Goal: Transaction & Acquisition: Obtain resource

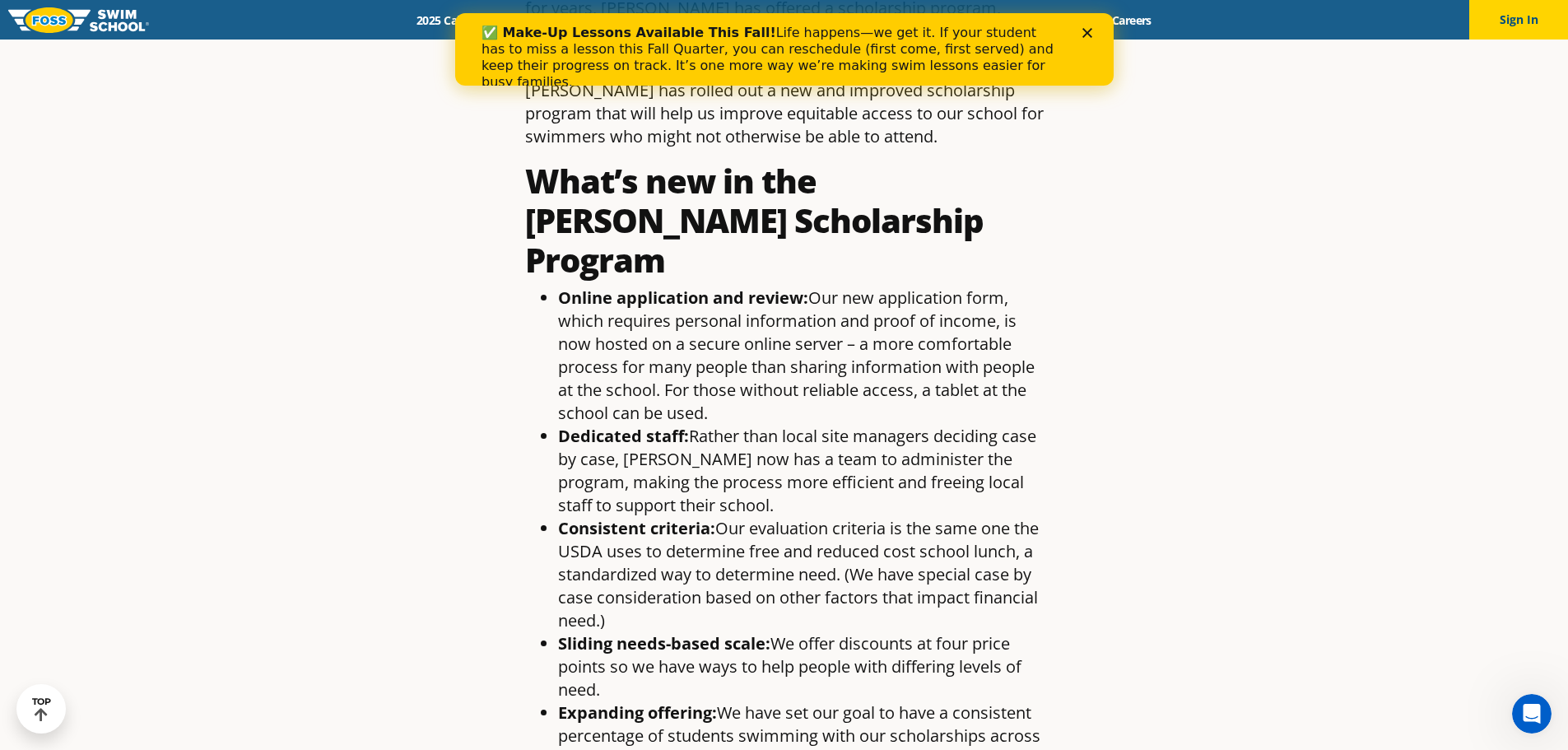
click at [825, 373] on li "Online application and review: Our new application form, which requires persona…" at bounding box center [801, 355] width 486 height 138
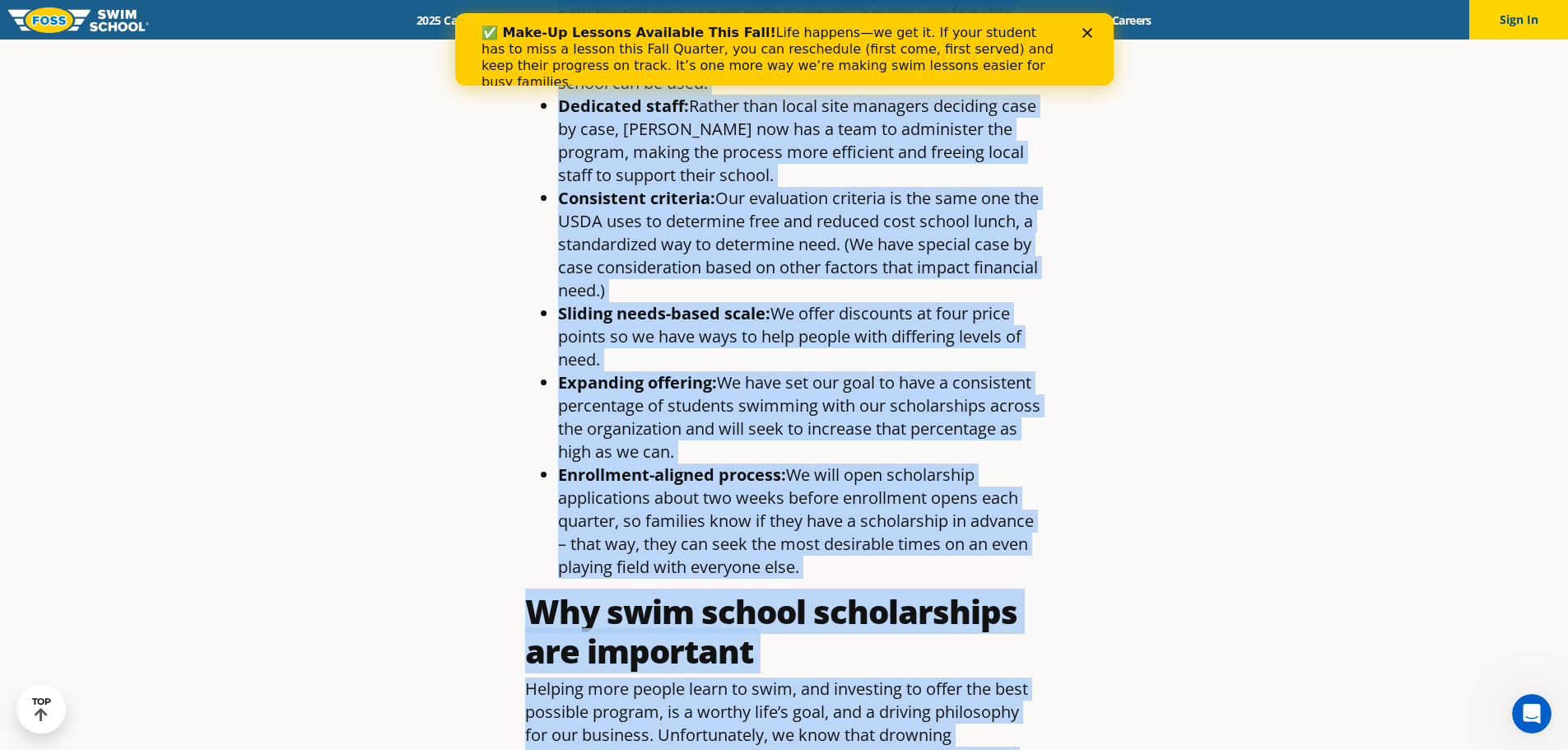
scroll to position [1552, 0]
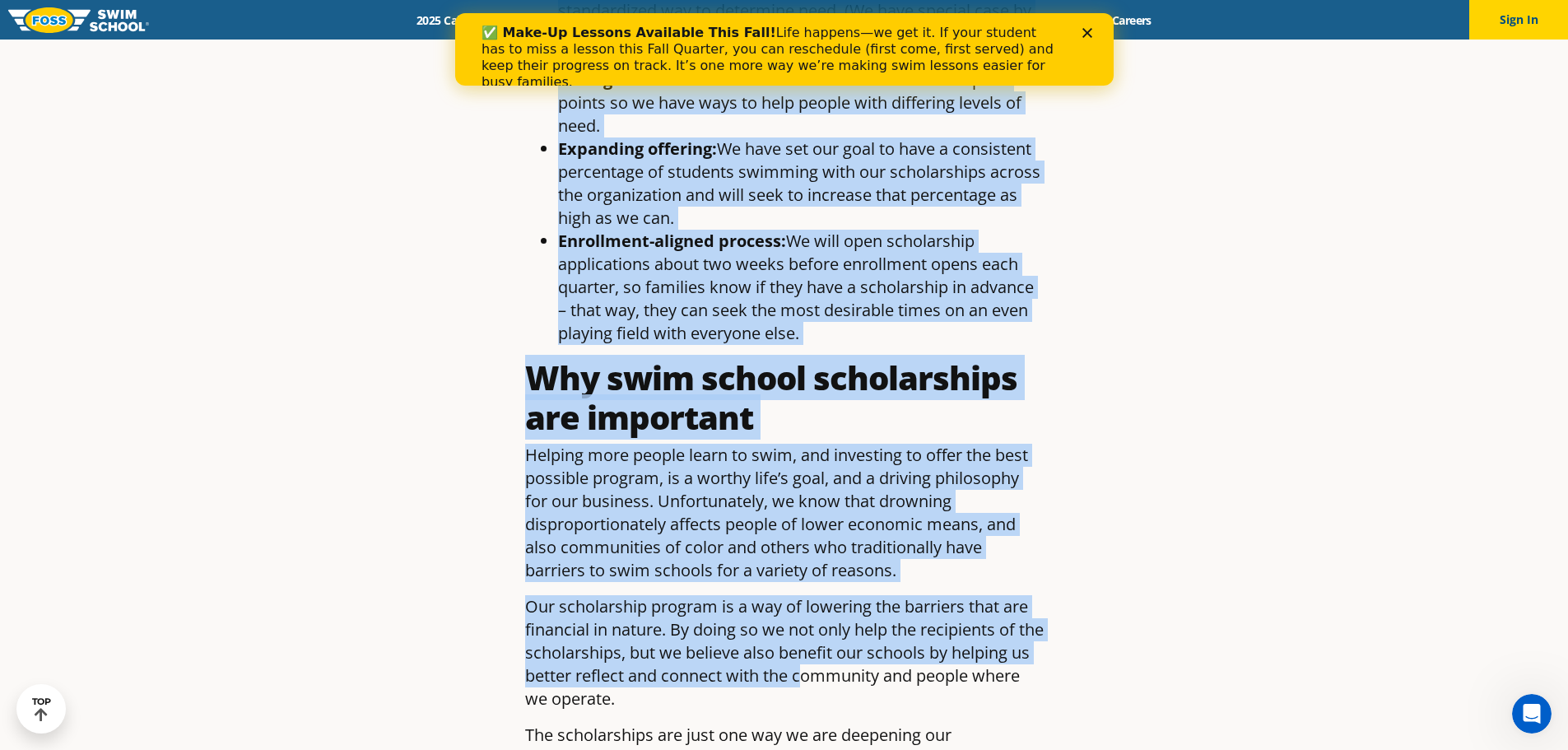
drag, startPoint x: 539, startPoint y: 247, endPoint x: 815, endPoint y: 287, distance: 278.9
click at [815, 287] on ul "Online application and review: Our new application form, which requires persona…" at bounding box center [784, 33] width 518 height 623
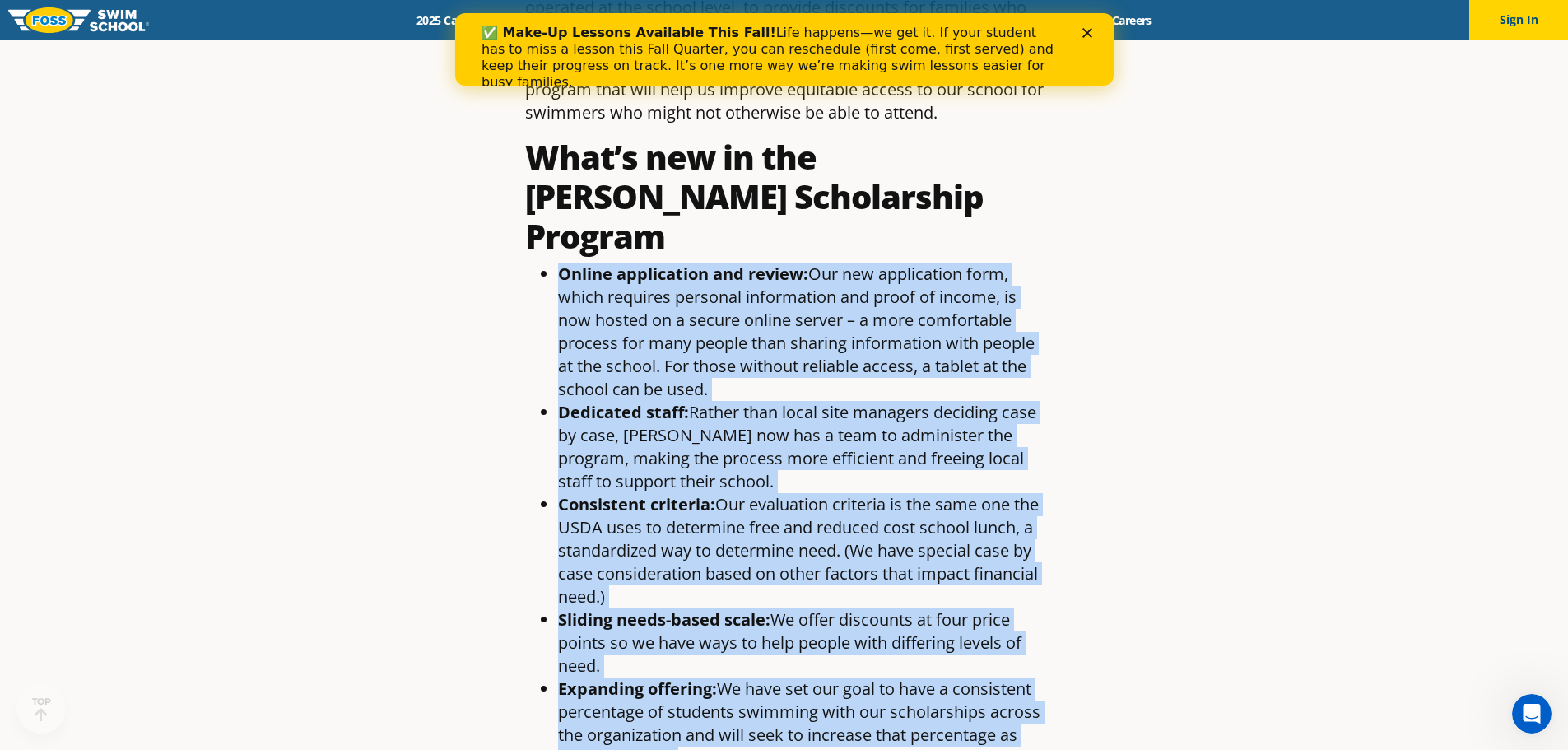
scroll to position [1318, 0]
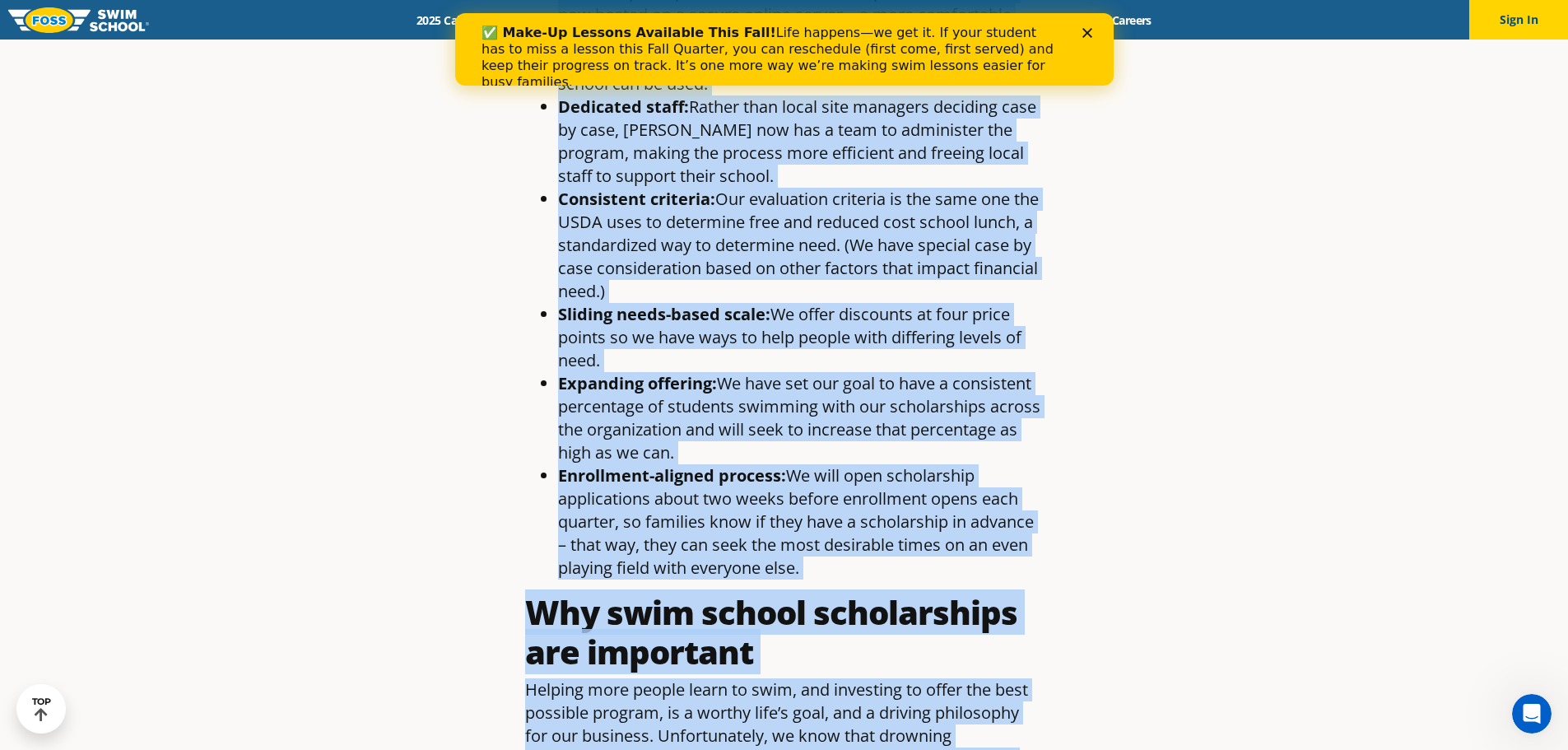
click at [425, 386] on article "Helping More Students Swim: Our New Scholarship Program By Foss Swim School , A…" at bounding box center [785, 109] width 972 height 2659
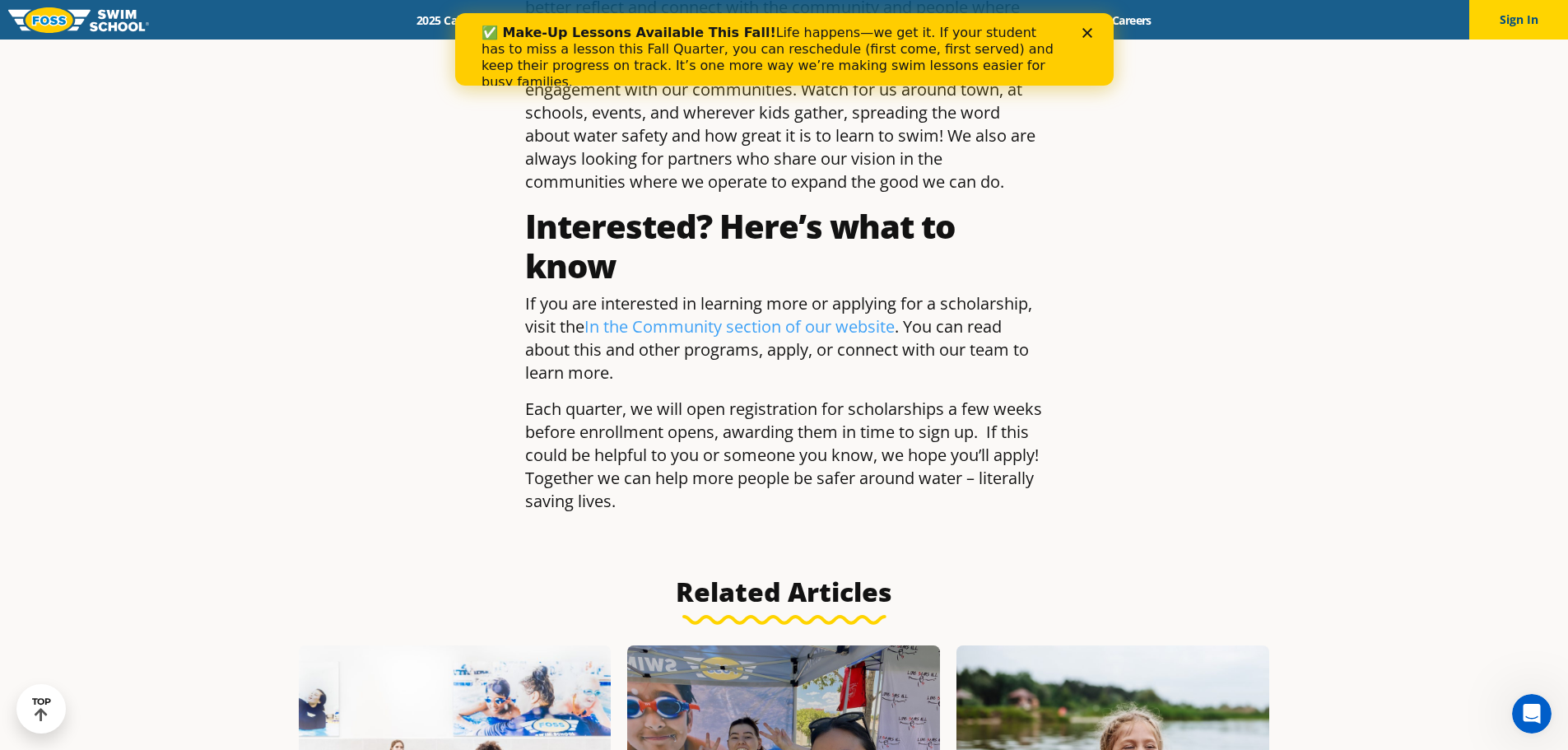
scroll to position [2224, 0]
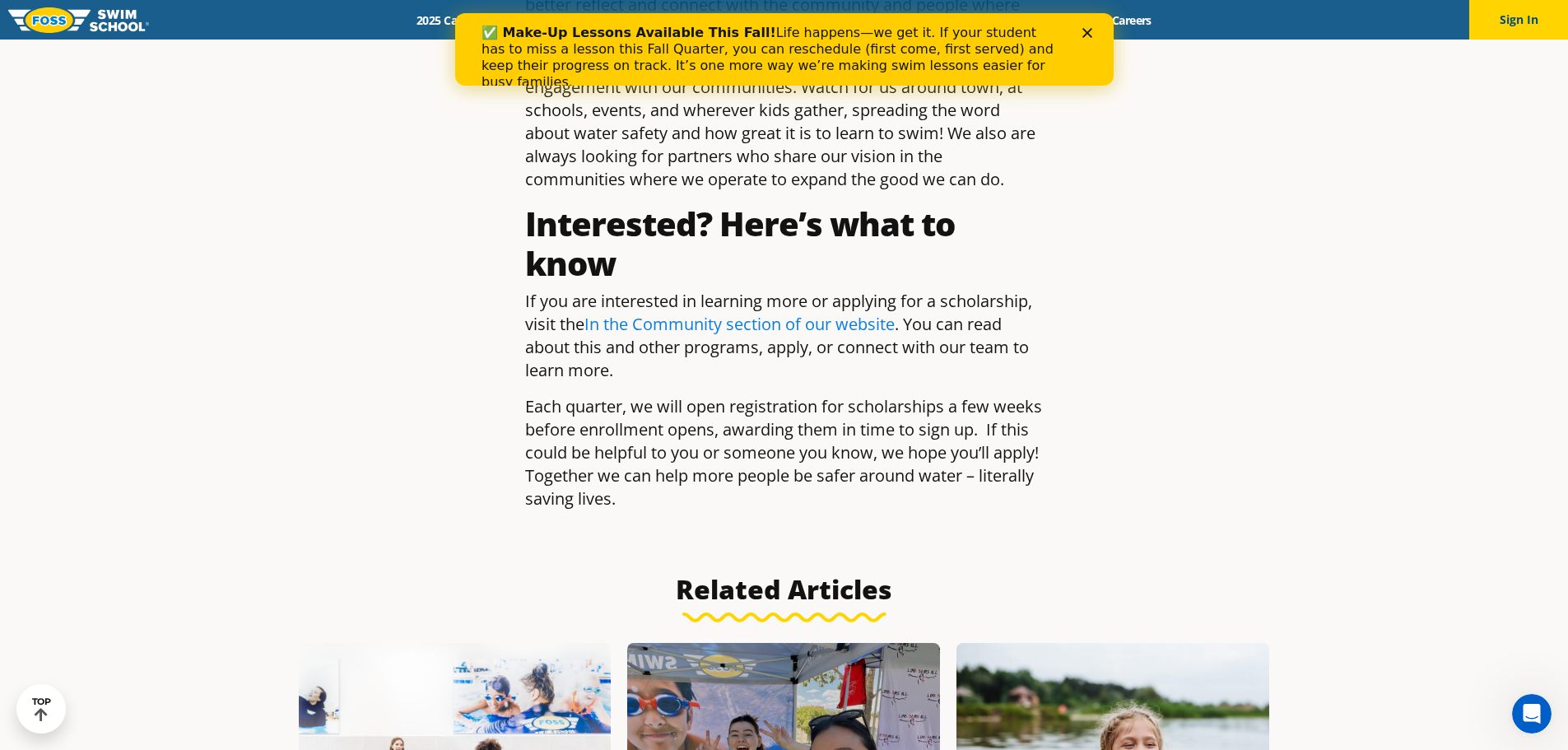
click at [677, 313] on link "In the Community section of our website" at bounding box center [739, 324] width 310 height 22
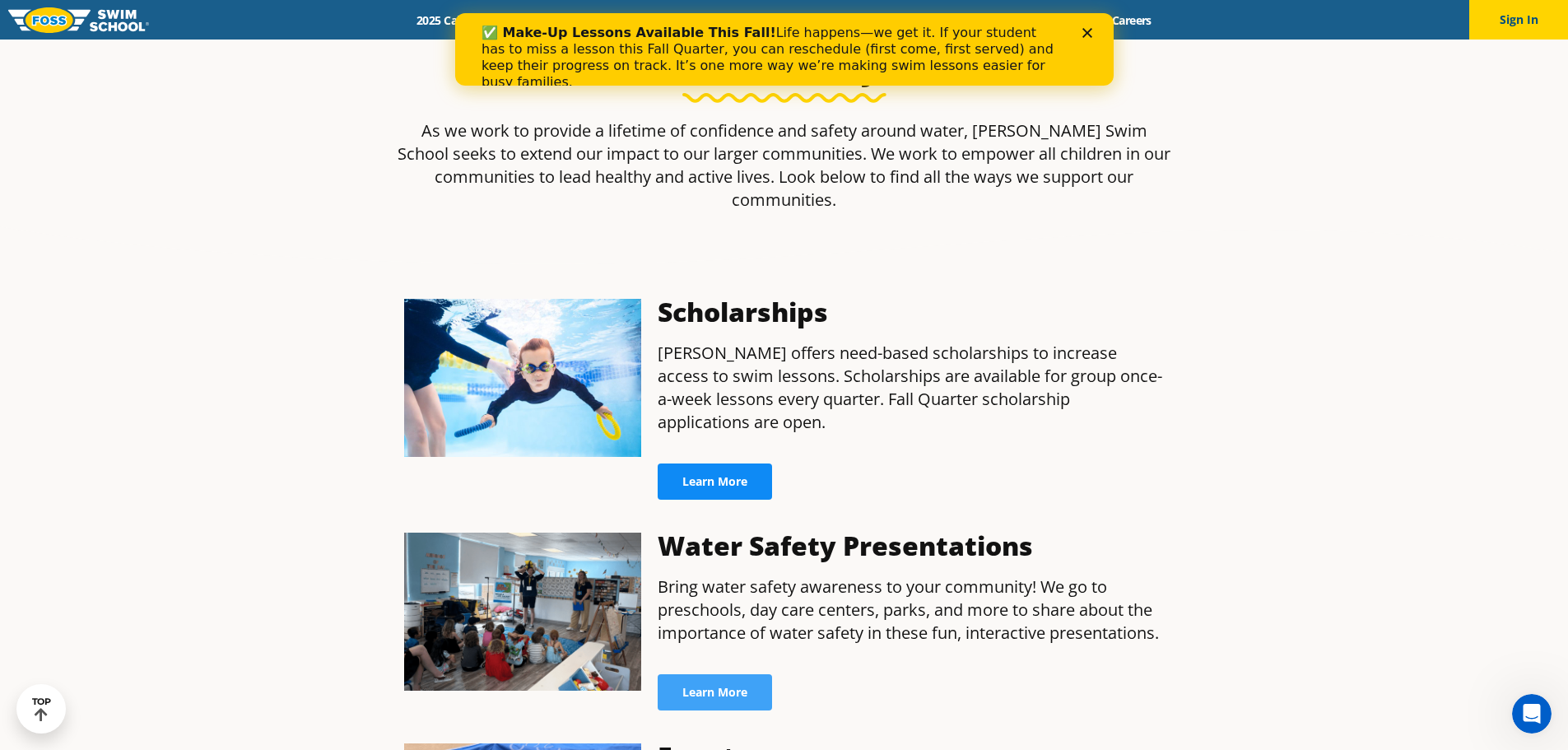
click at [706, 464] on link "Learn More" at bounding box center [714, 481] width 114 height 36
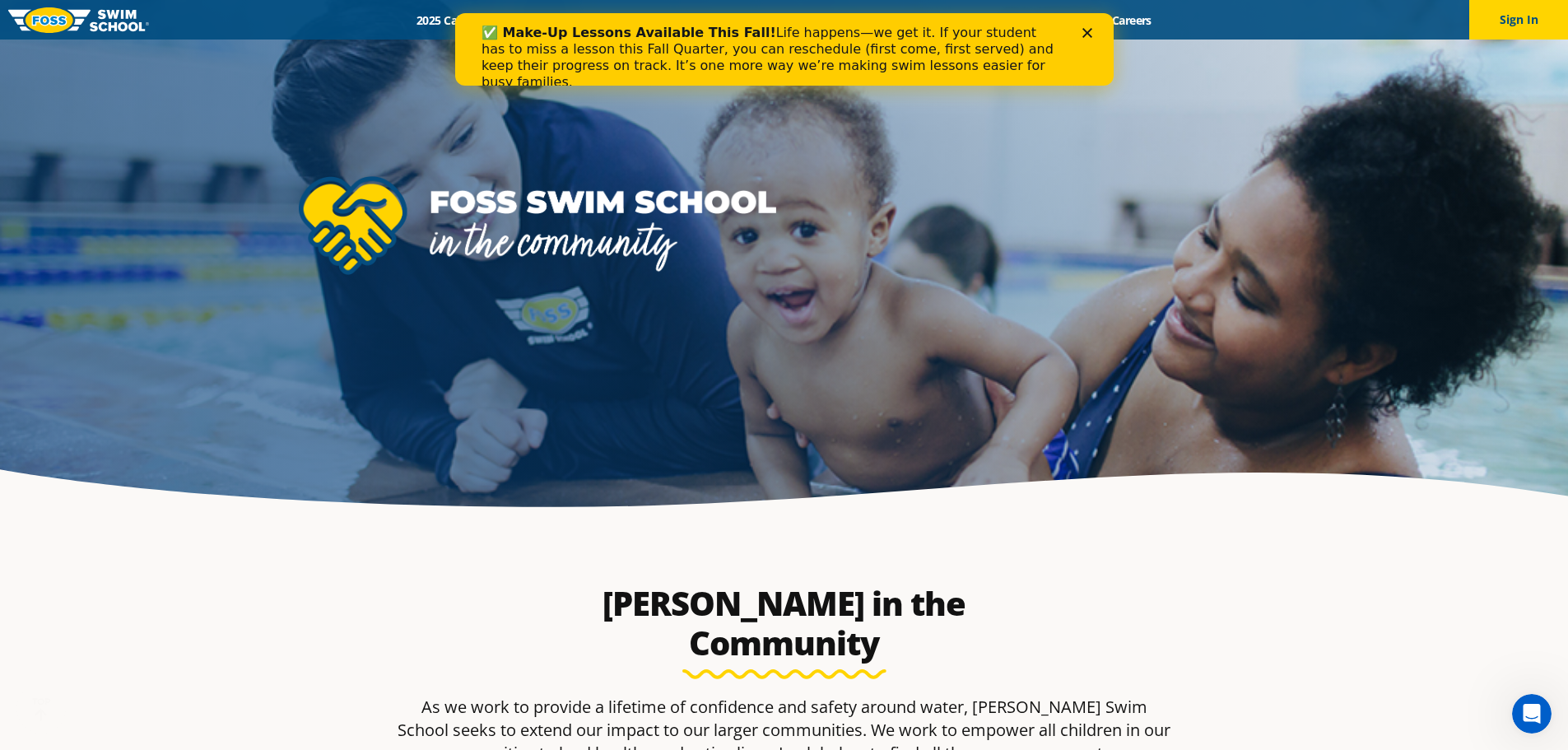
scroll to position [412, 0]
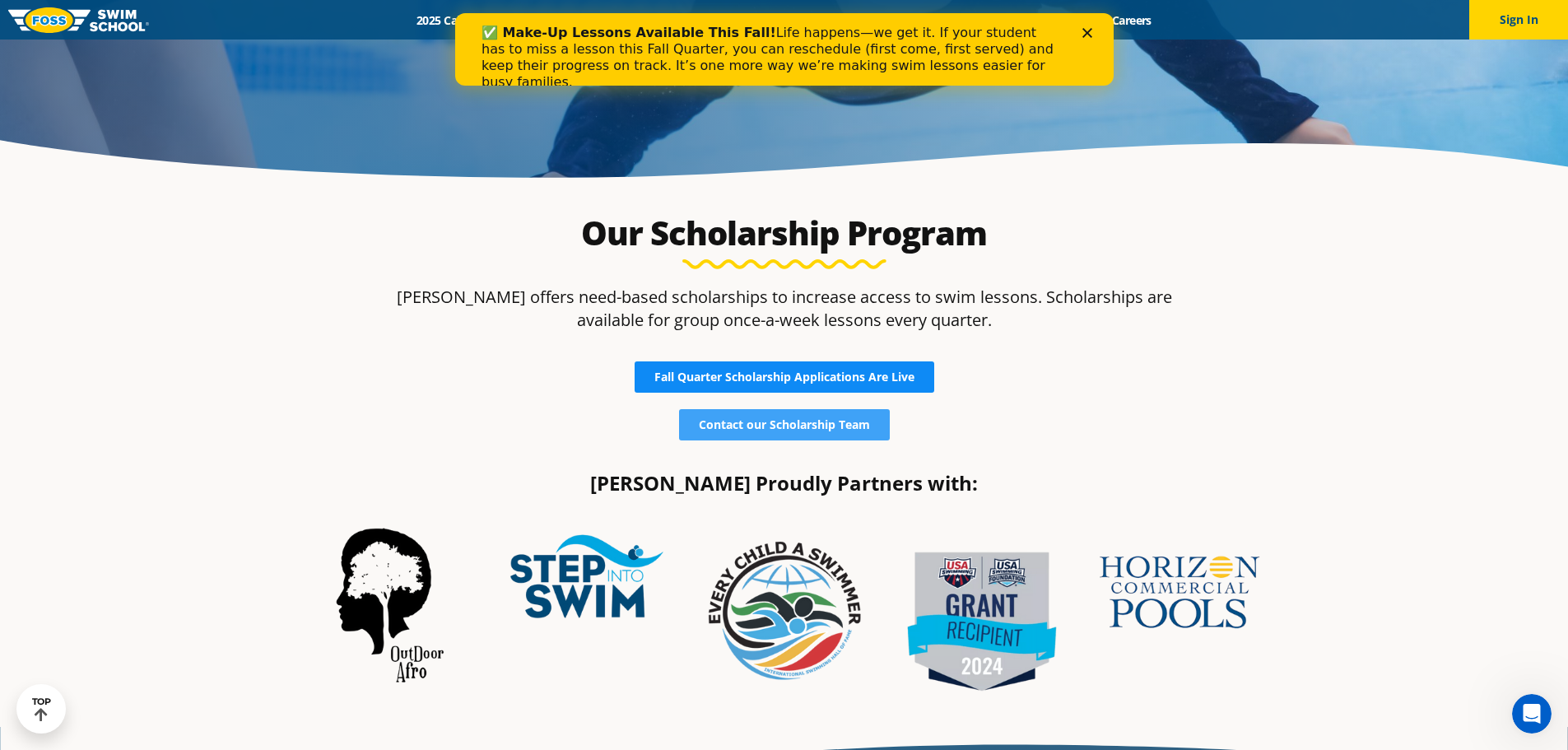
click at [890, 368] on link "Fall Quarter Scholarship Applications Are Live" at bounding box center [784, 377] width 300 height 32
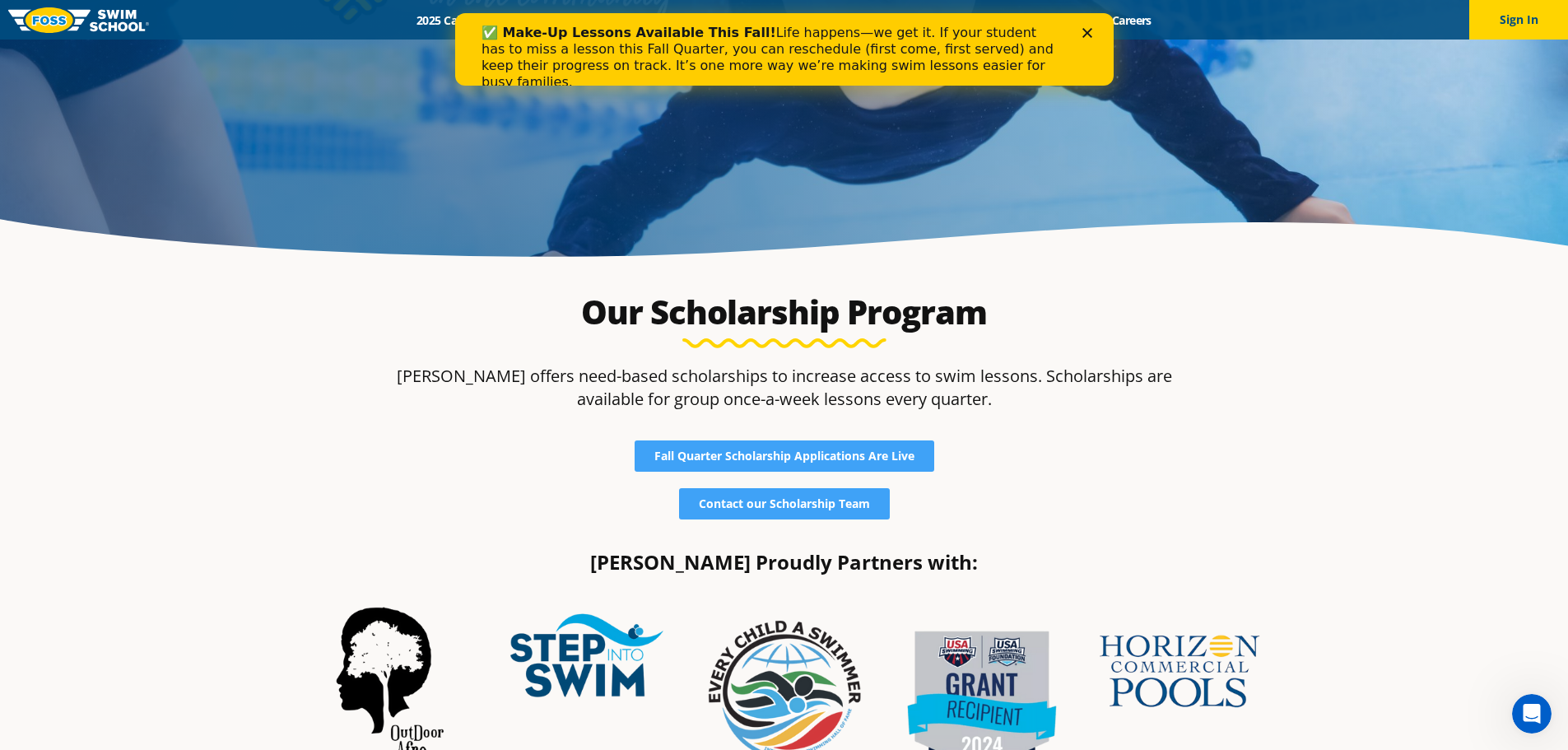
scroll to position [412, 0]
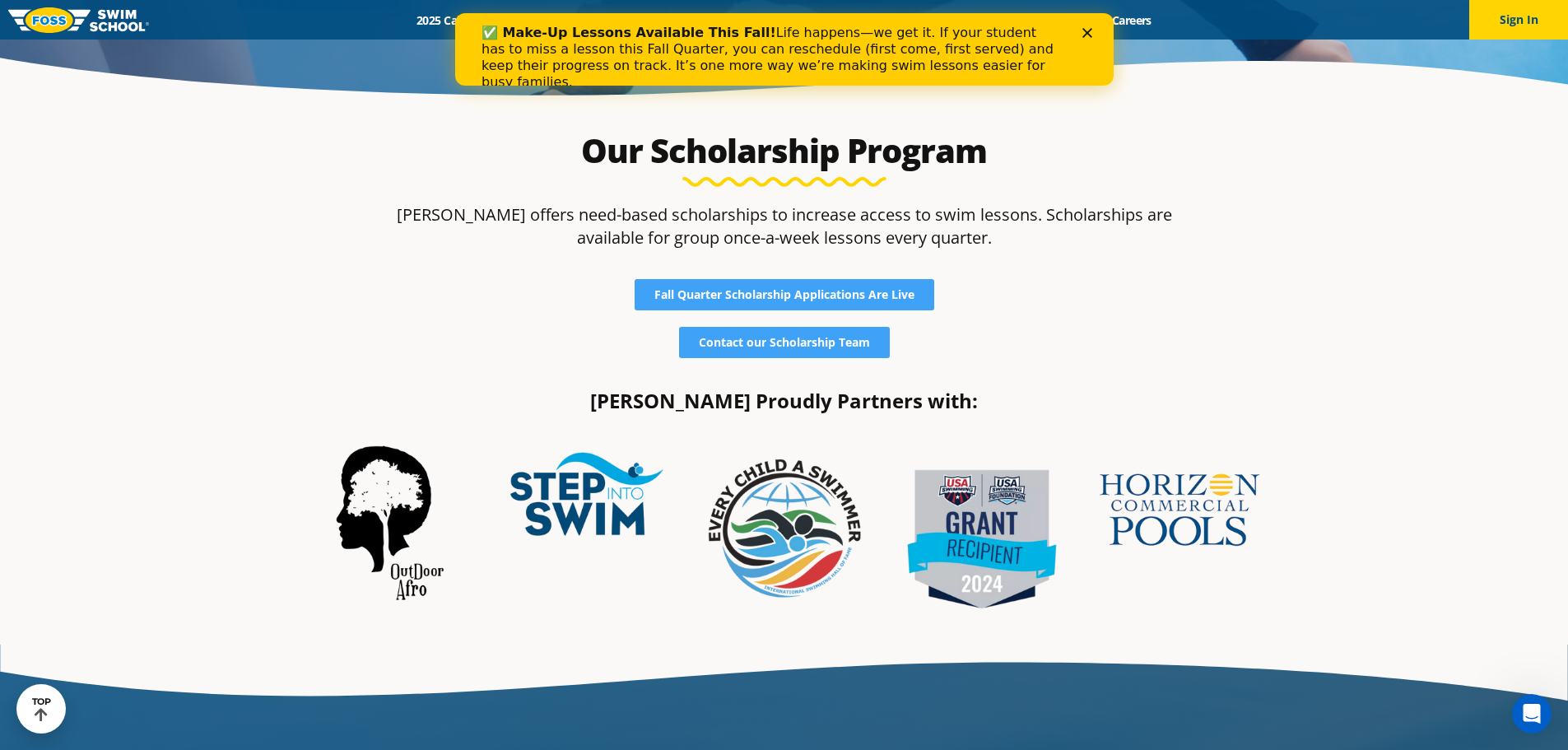
click at [1093, 25] on div "✅ Make-Up Lessons Available This Fall! Life happens—we get it. If your student …" at bounding box center [783, 58] width 659 height 76
click at [1088, 28] on icon "Close" at bounding box center [1086, 33] width 10 height 10
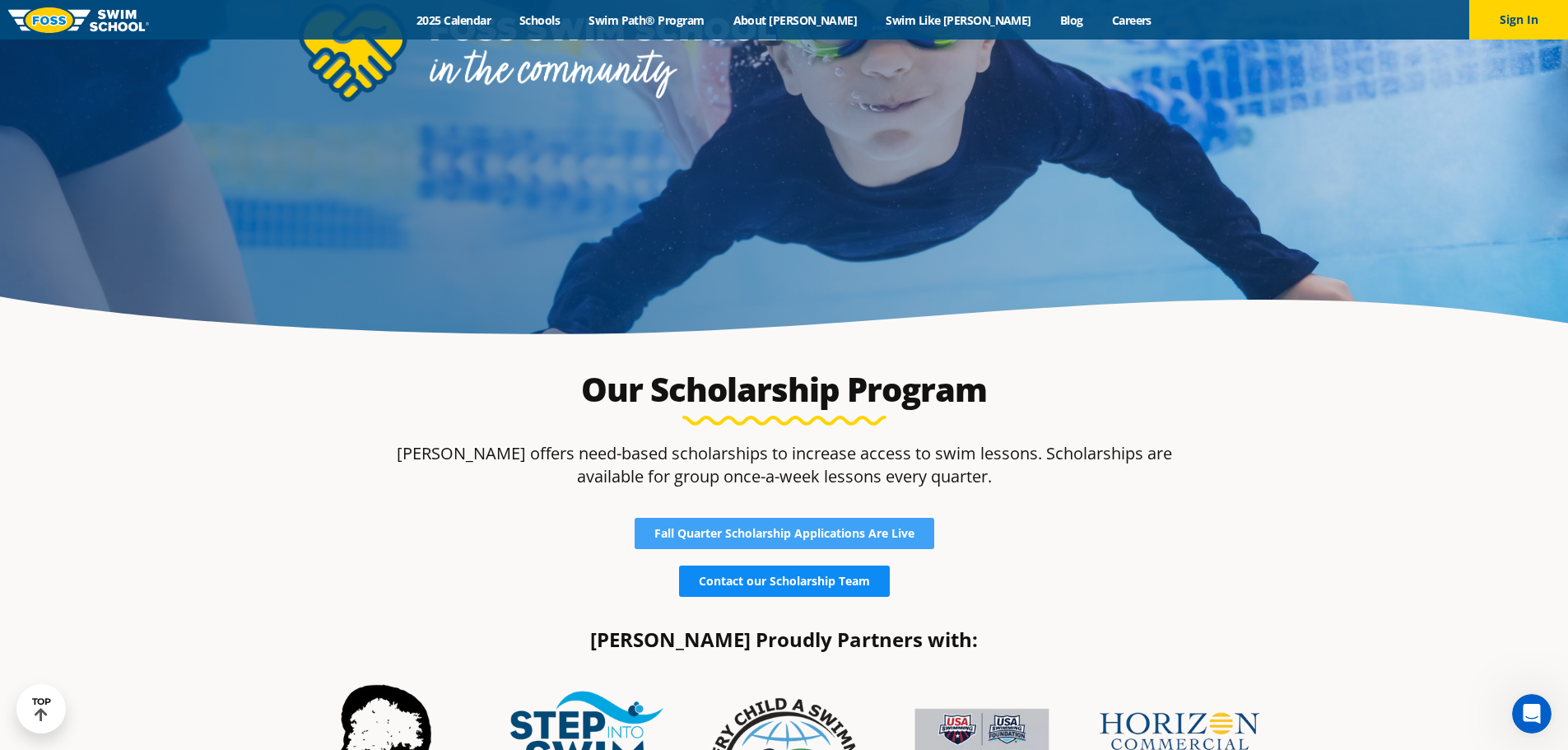
scroll to position [0, 0]
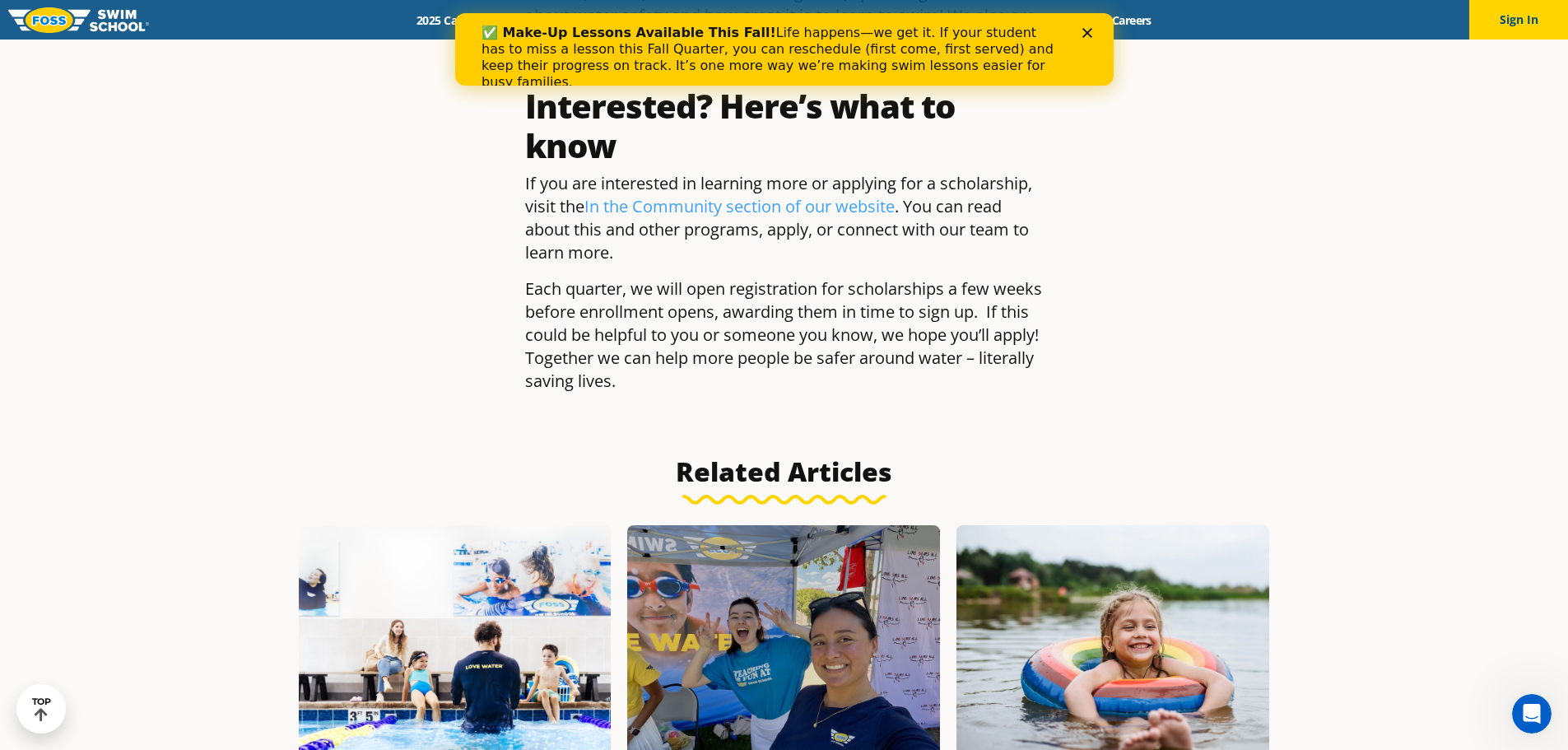
scroll to position [2553, 0]
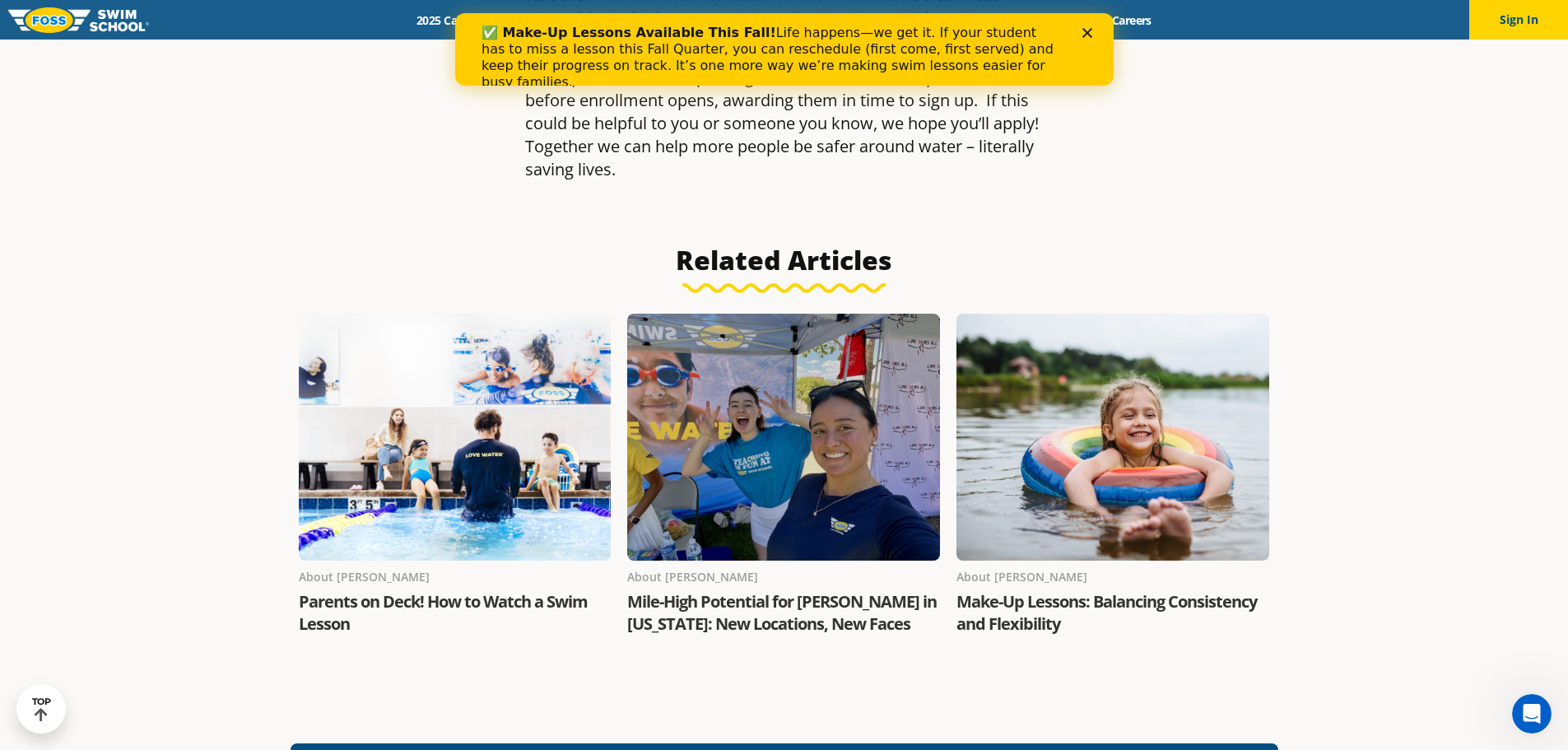
click at [1085, 35] on icon "Close" at bounding box center [1086, 33] width 10 height 10
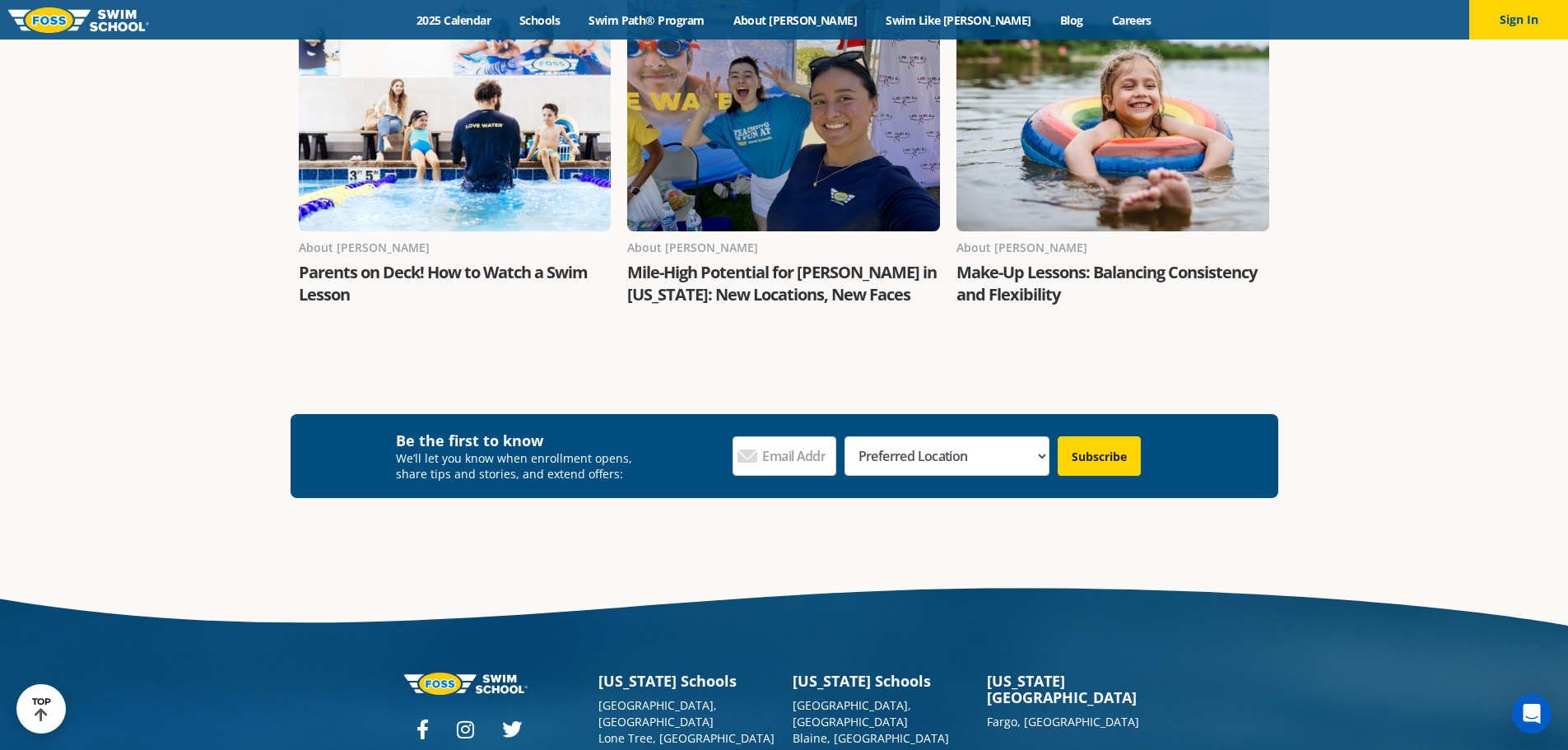
scroll to position [2224, 0]
